Goal: Task Accomplishment & Management: Use online tool/utility

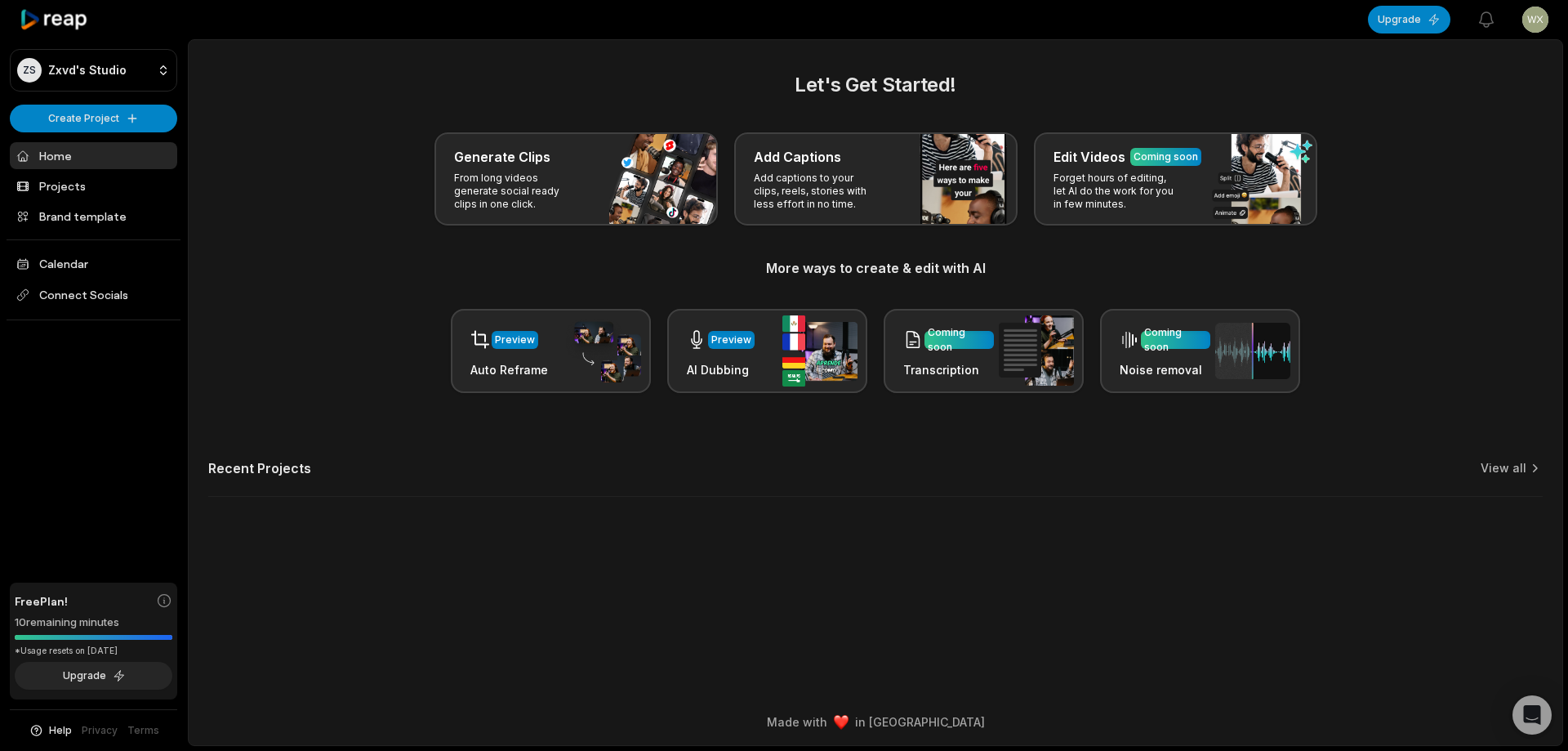
click at [526, 555] on main "Let's Get Started! Generate Clips From long videos generate social ready clips …" at bounding box center [875, 370] width 1374 height 659
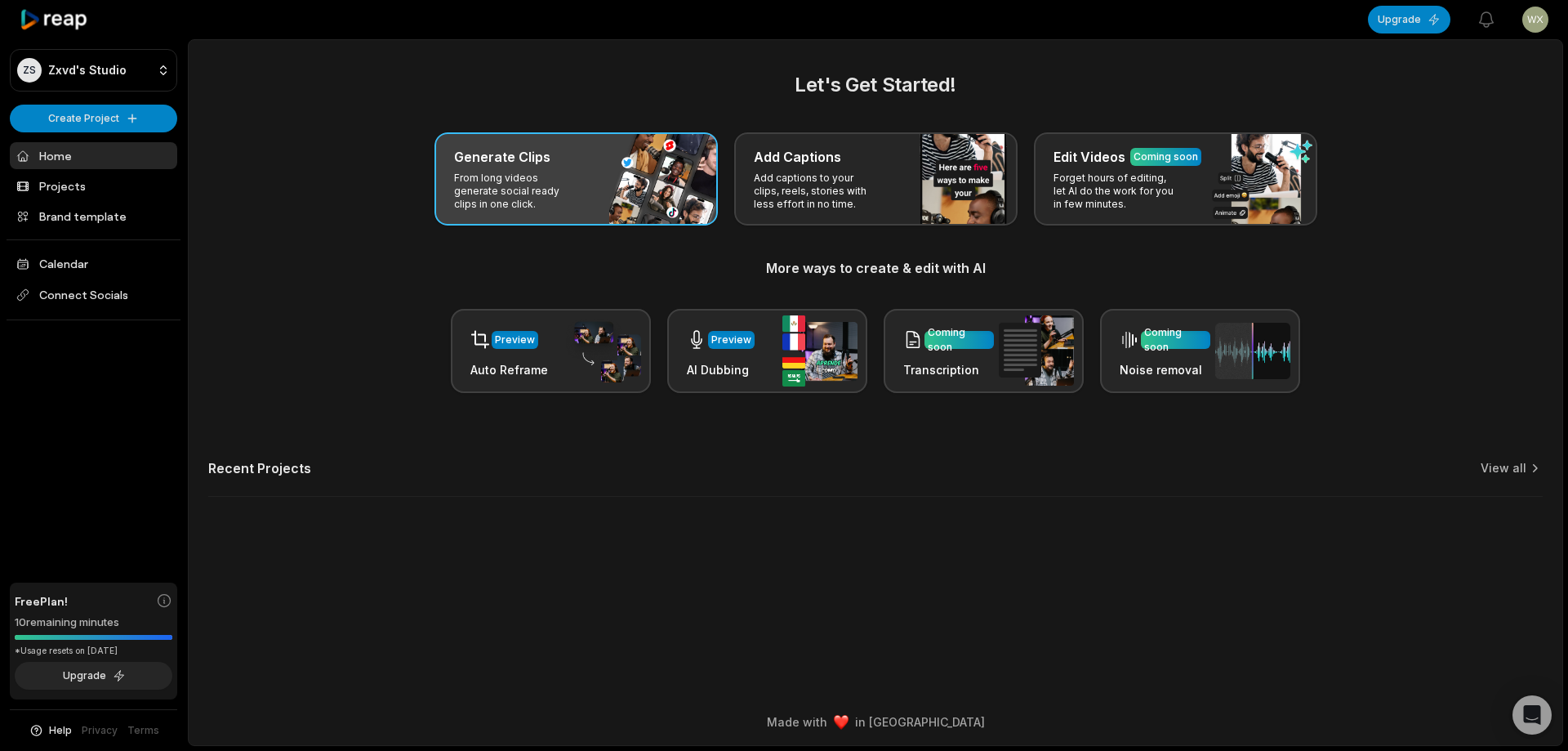
click at [647, 177] on div "Generate Clips From long videos generate social ready clips in one click." at bounding box center [576, 179] width 283 height 93
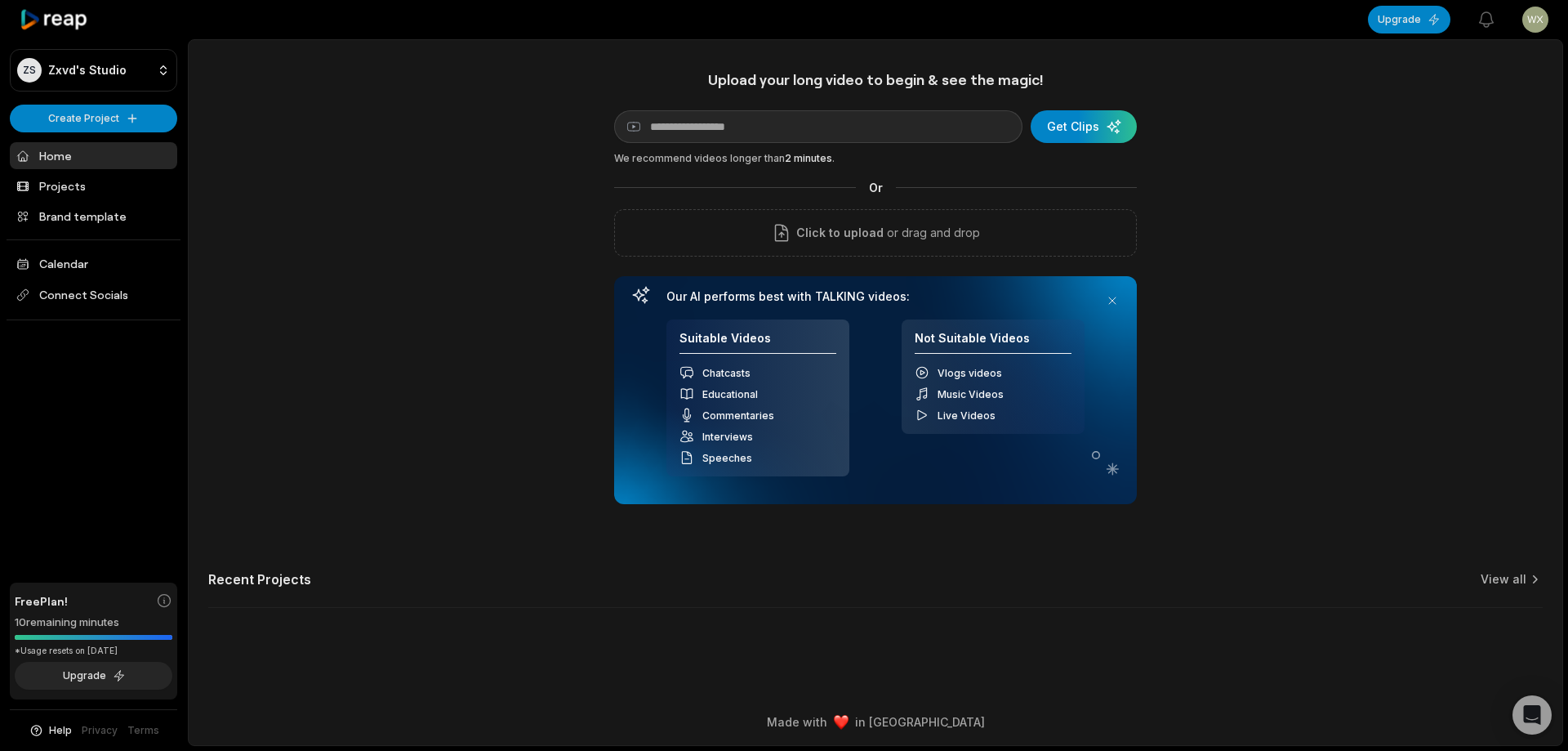
click at [584, 161] on div "Upload your long video to begin & see the magic! YouTube link Get Clips We reco…" at bounding box center [875, 348] width 1374 height 557
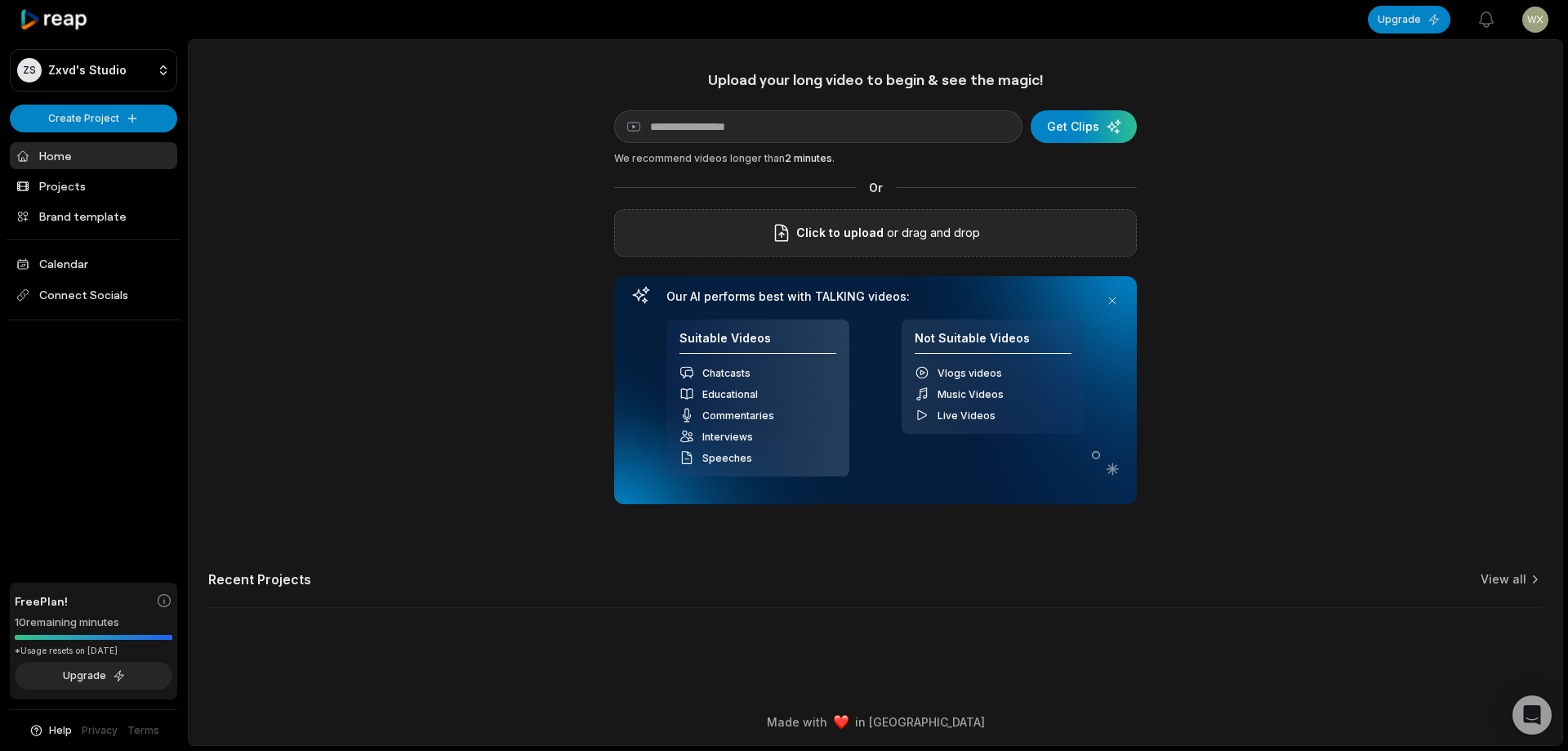
click at [916, 228] on p "or drag and drop" at bounding box center [932, 233] width 96 height 20
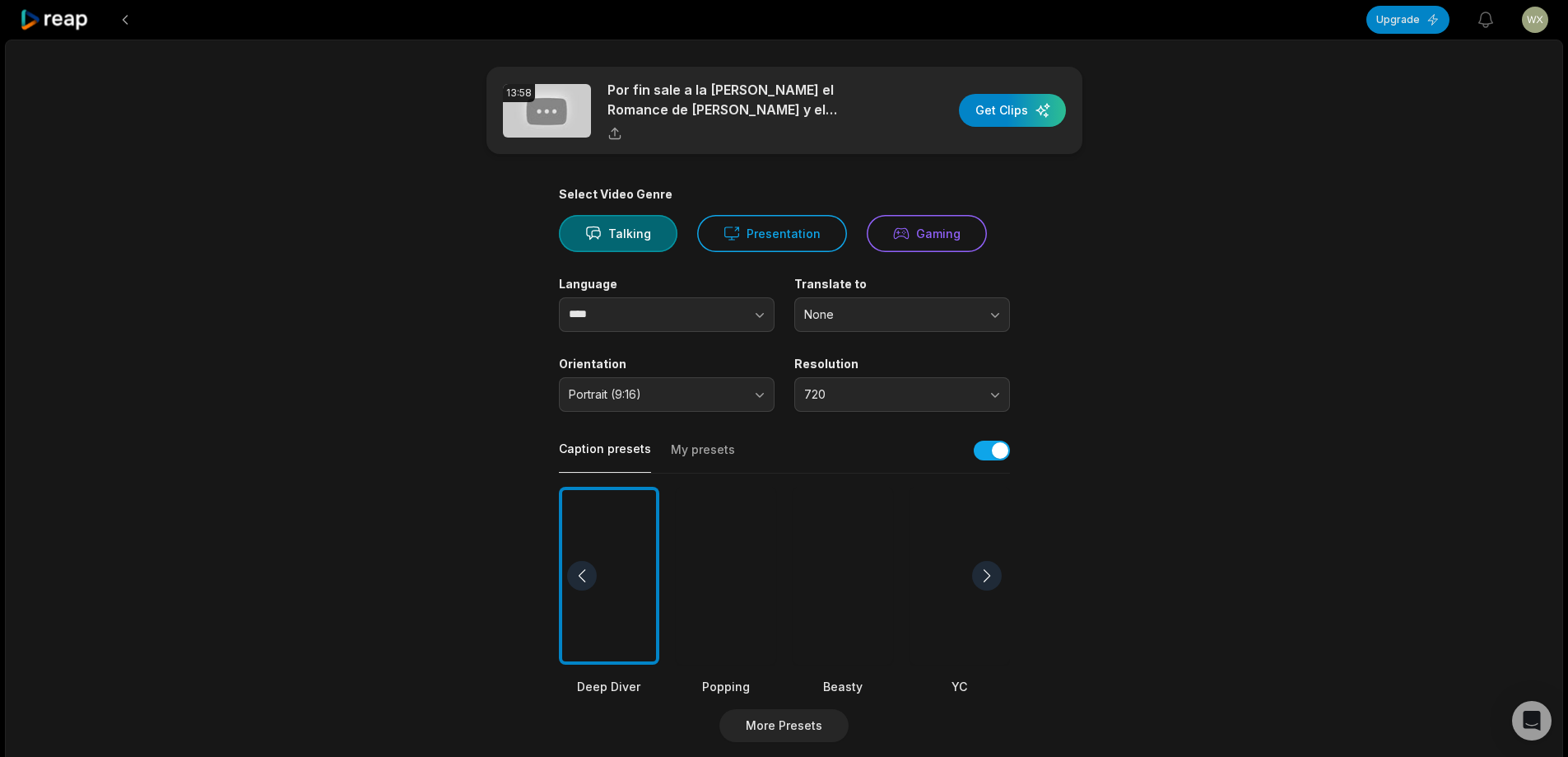
click at [860, 529] on div at bounding box center [843, 575] width 100 height 178
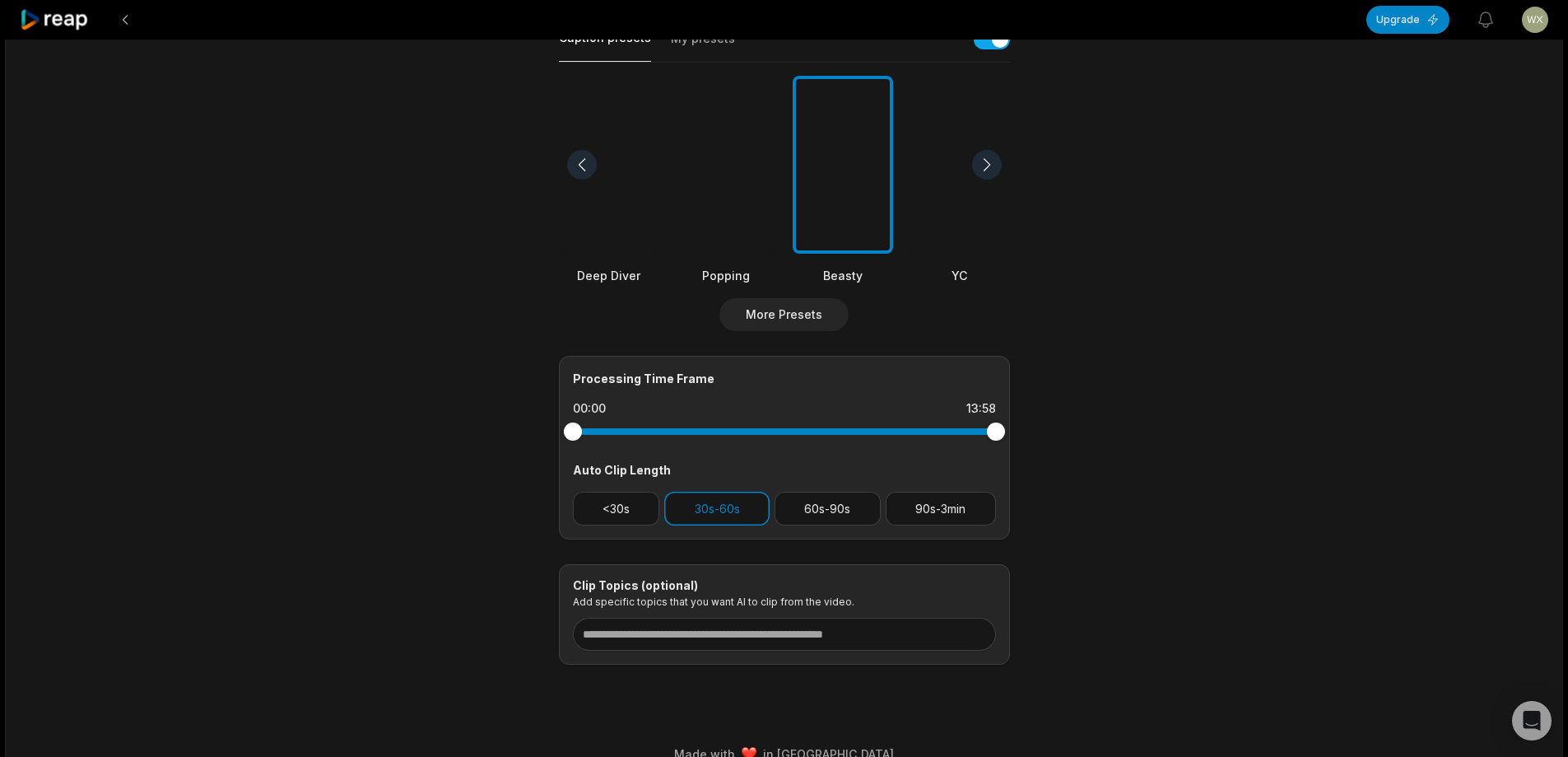
scroll to position [412, 0]
drag, startPoint x: 919, startPoint y: 505, endPoint x: 796, endPoint y: 504, distance: 123.0
click at [915, 504] on button "90s-3min" at bounding box center [941, 507] width 110 height 34
click at [733, 504] on button "30s-60s" at bounding box center [717, 507] width 105 height 34
drag, startPoint x: 876, startPoint y: 421, endPoint x: 903, endPoint y: 448, distance: 38.2
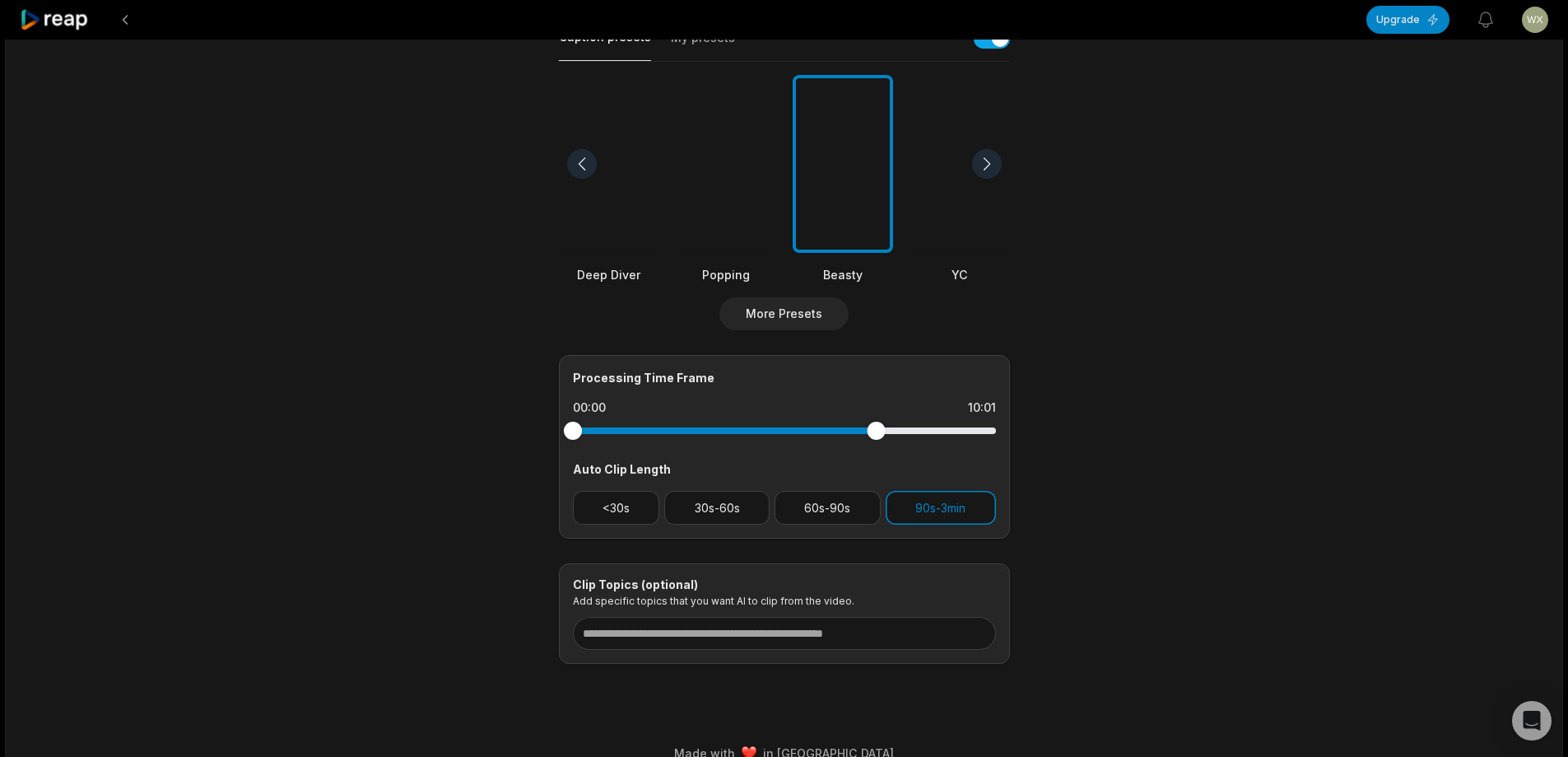
click at [903, 450] on div "Processing Time Frame 00:00 10:01 Auto Clip Length <30s 30s-60s 60s-90s 90s-3min" at bounding box center [785, 447] width 451 height 183
click at [875, 430] on div at bounding box center [875, 431] width 18 height 18
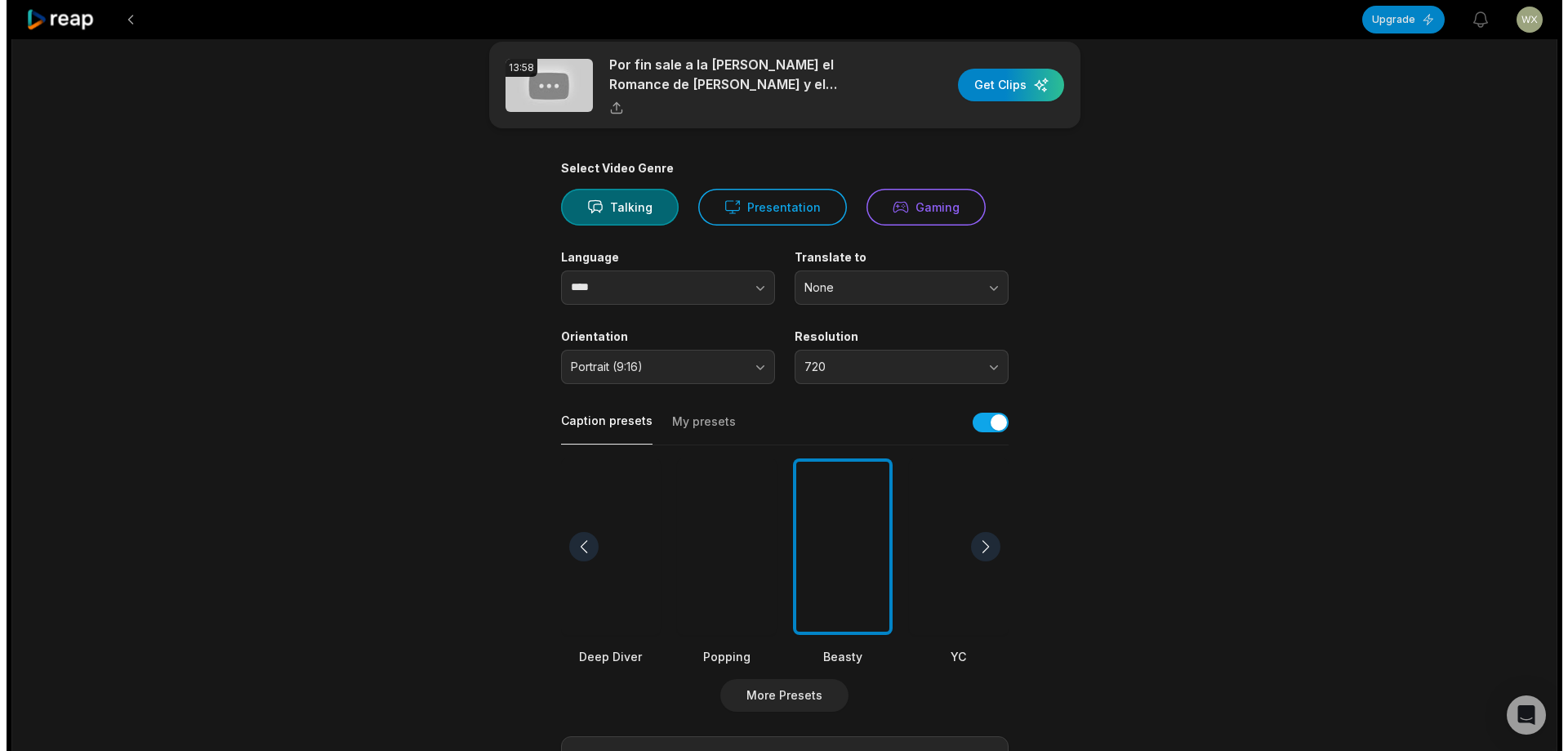
scroll to position [0, 0]
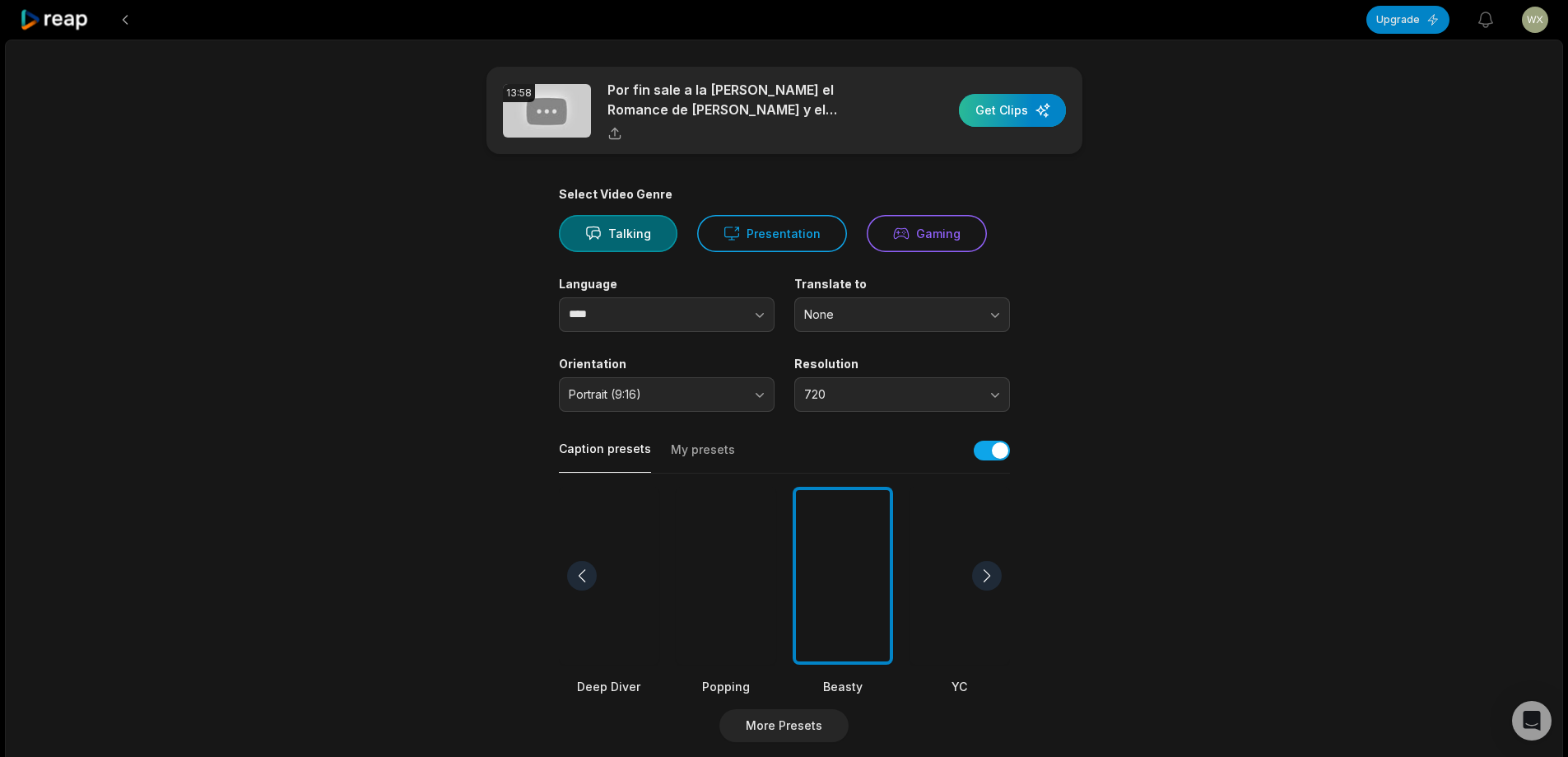
drag, startPoint x: 1045, startPoint y: 108, endPoint x: 1052, endPoint y: 115, distance: 9.9
click at [1049, 110] on div "button" at bounding box center [1012, 110] width 107 height 33
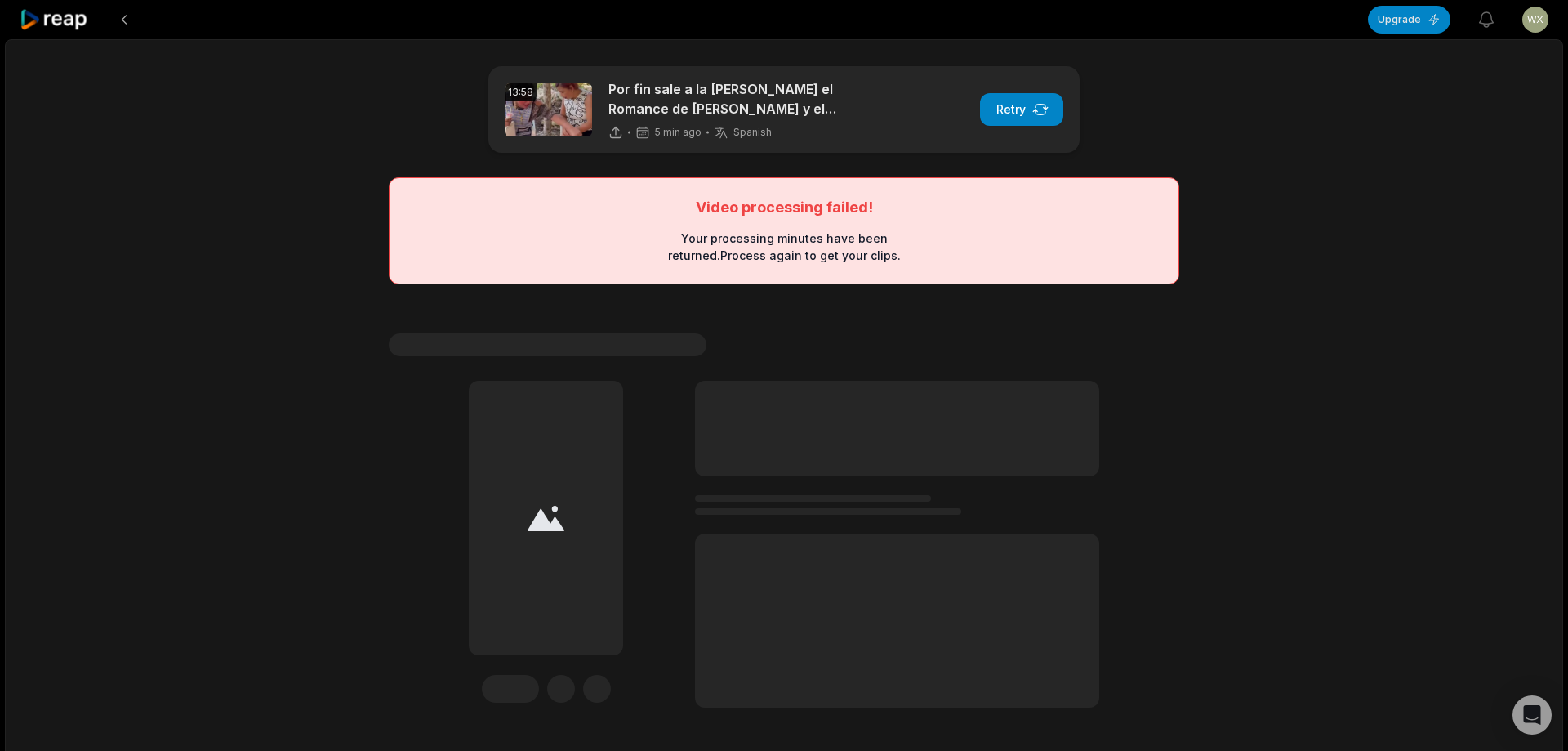
click at [1527, 20] on html "Upgrade View notifications Open user menu 13:58 Por fin sale a la [PERSON_NAME]…" at bounding box center [784, 376] width 1568 height 751
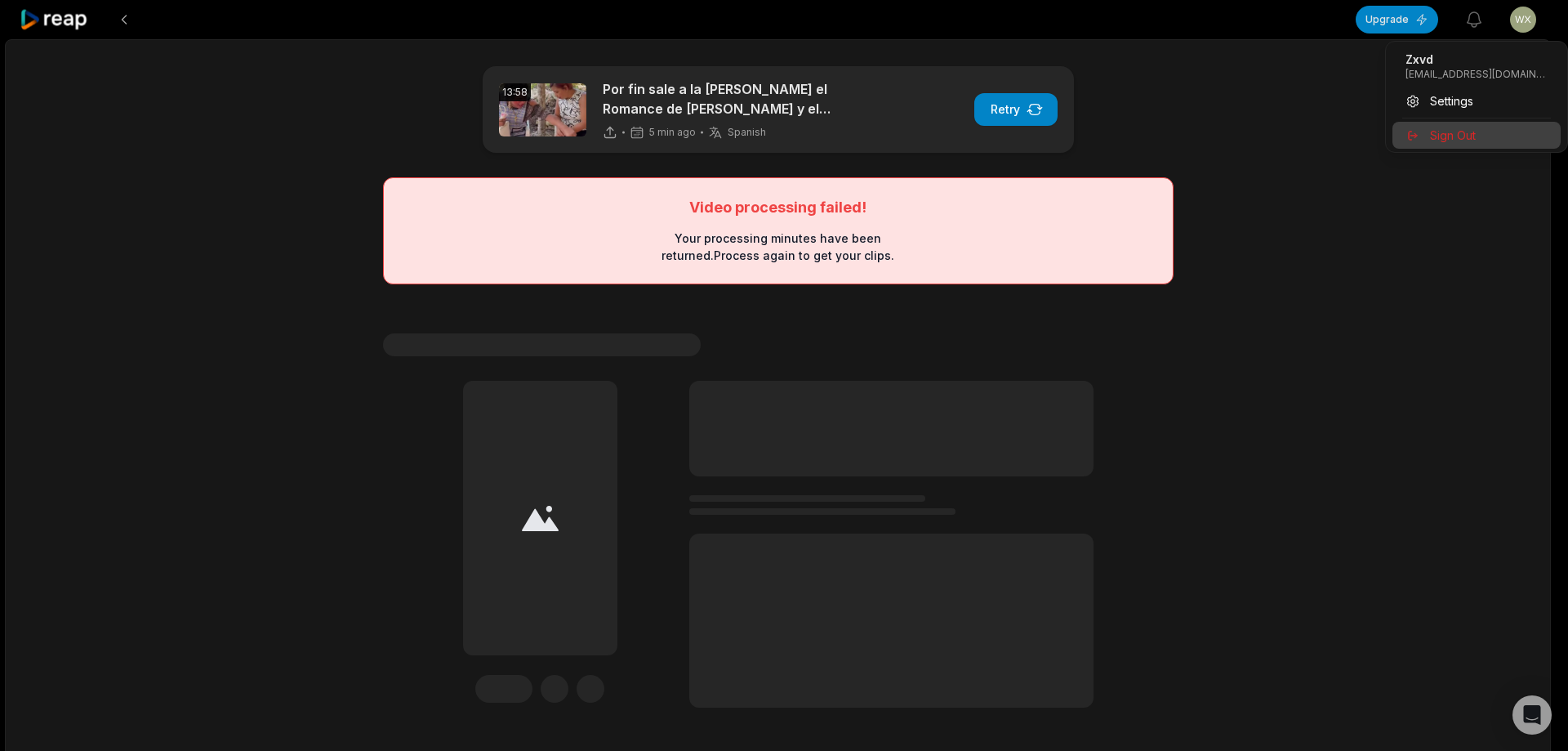
click at [1458, 138] on span "Sign Out" at bounding box center [1453, 135] width 46 height 17
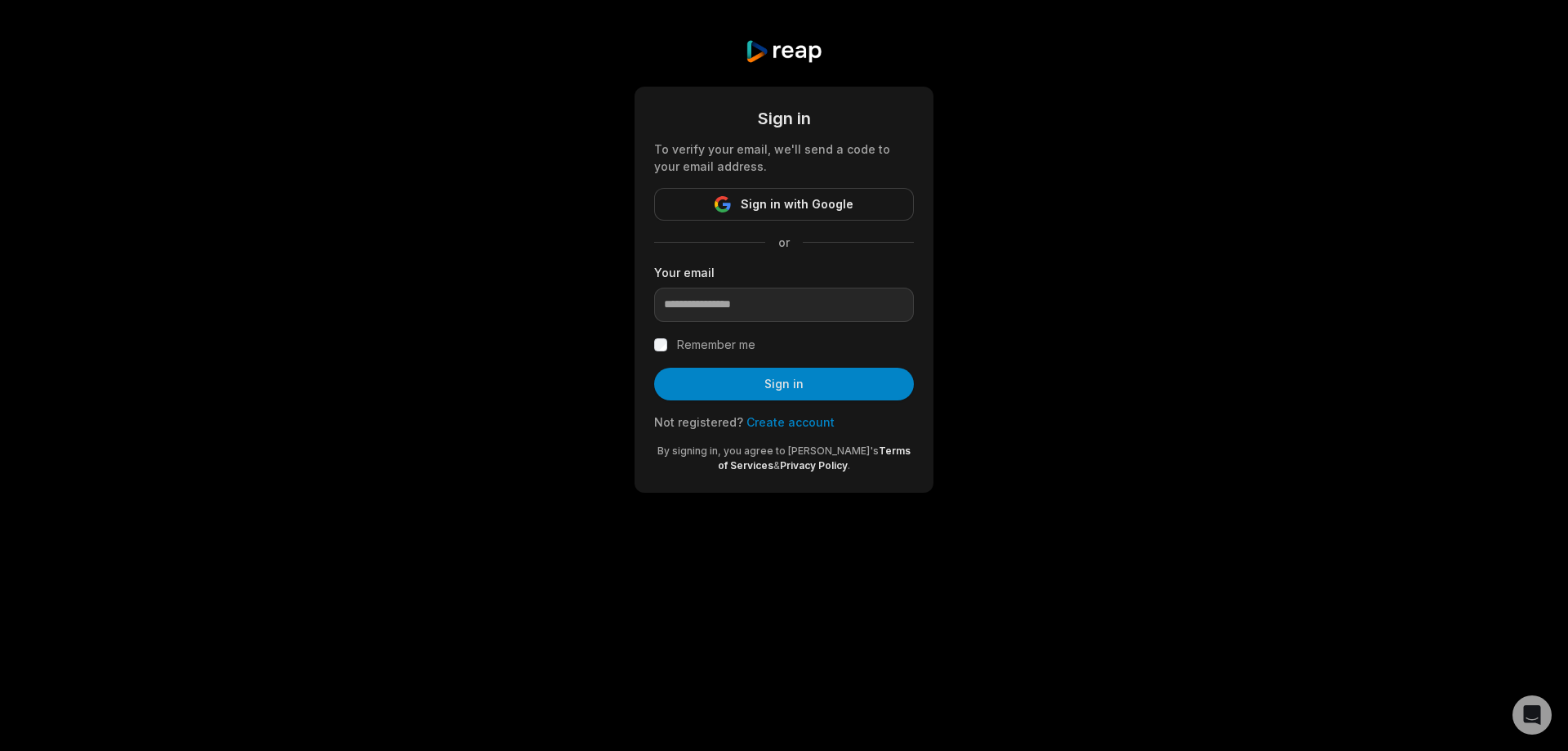
click at [800, 427] on link "Create account" at bounding box center [790, 422] width 88 height 14
